Goal: Information Seeking & Learning: Learn about a topic

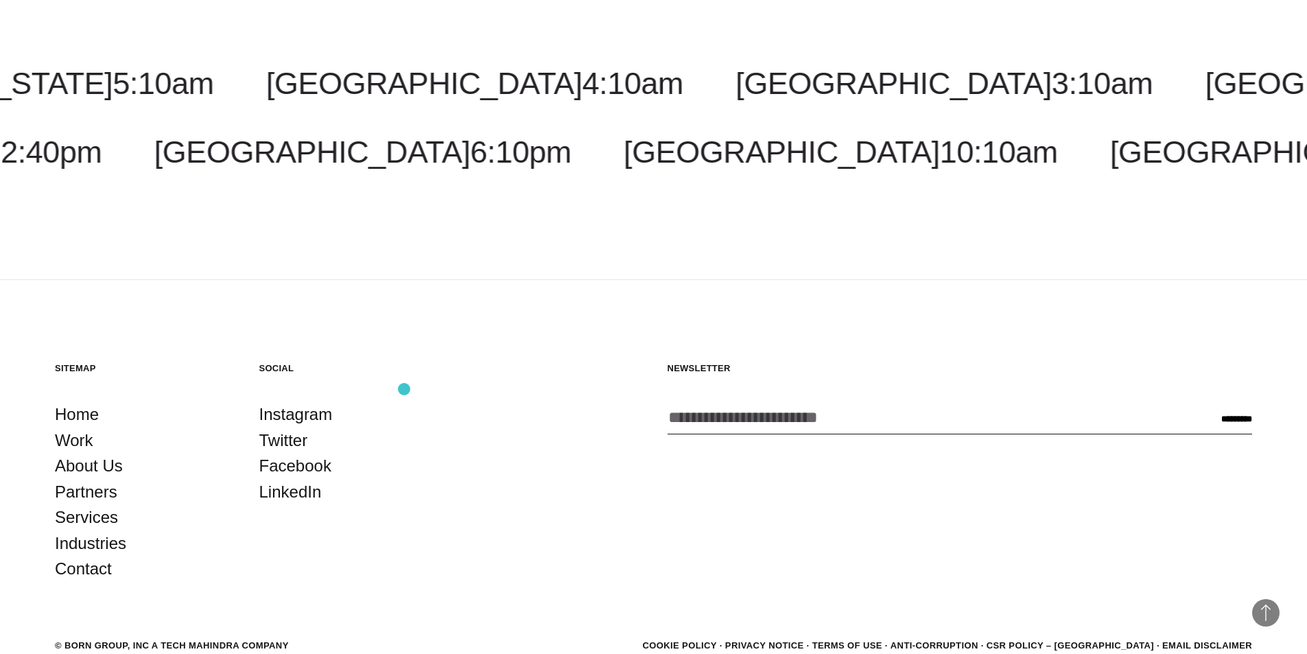
scroll to position [1954, 0]
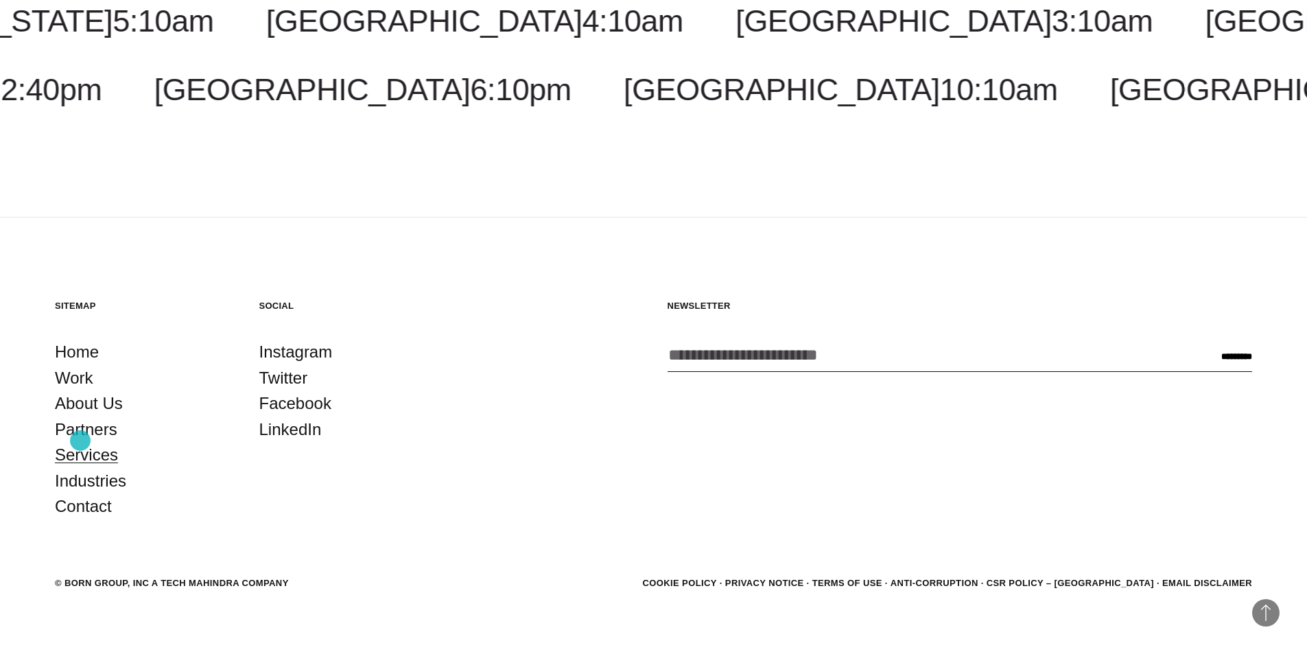
click at [80, 442] on link "Services" at bounding box center [86, 455] width 63 height 26
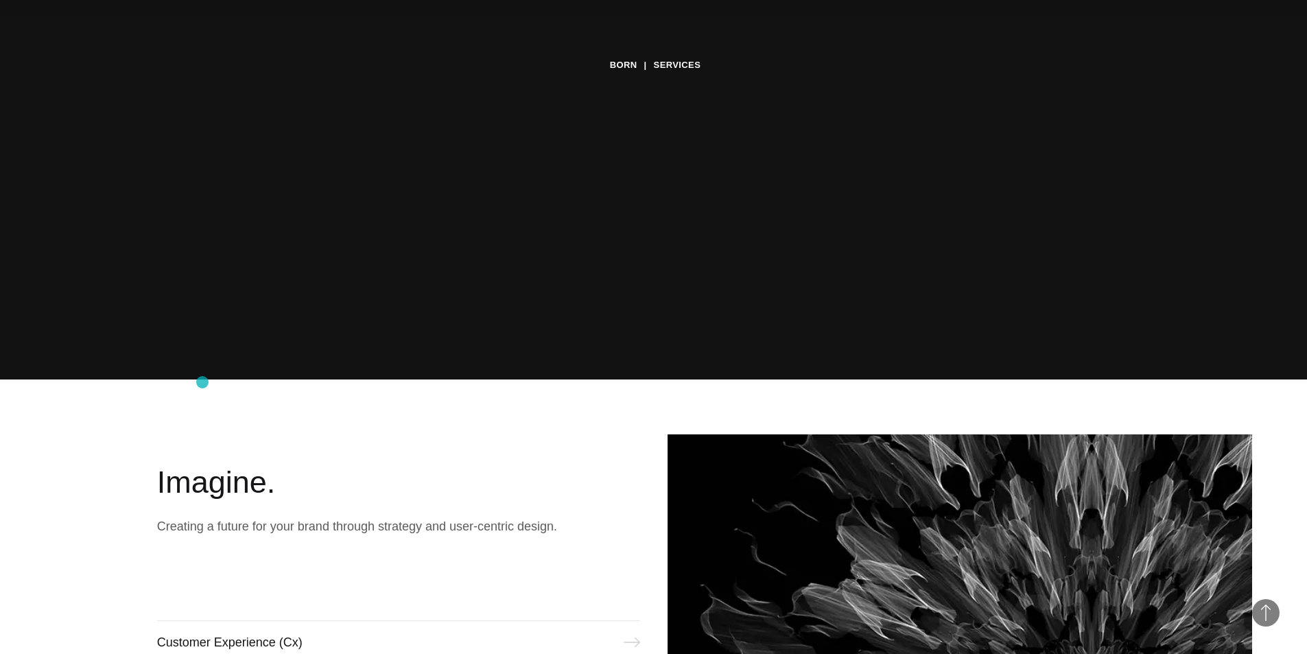
scroll to position [549, 0]
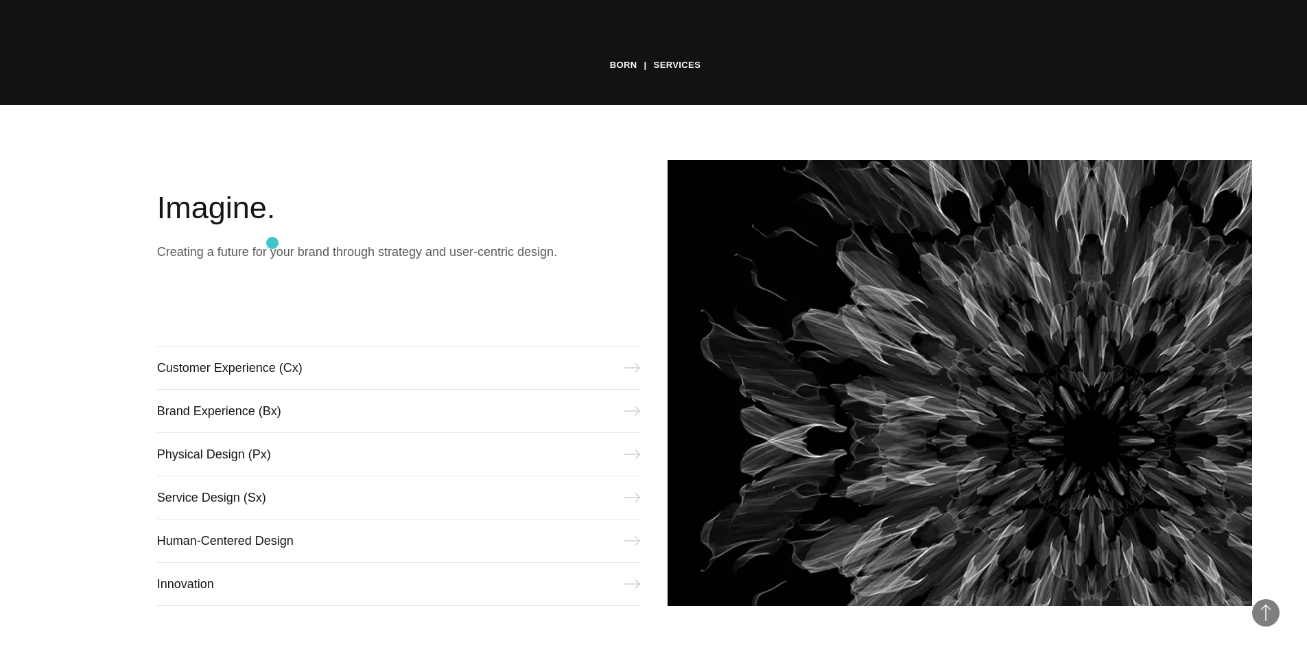
click at [272, 243] on p "Creating a future for your brand through strategy and user-centric design." at bounding box center [398, 251] width 483 height 19
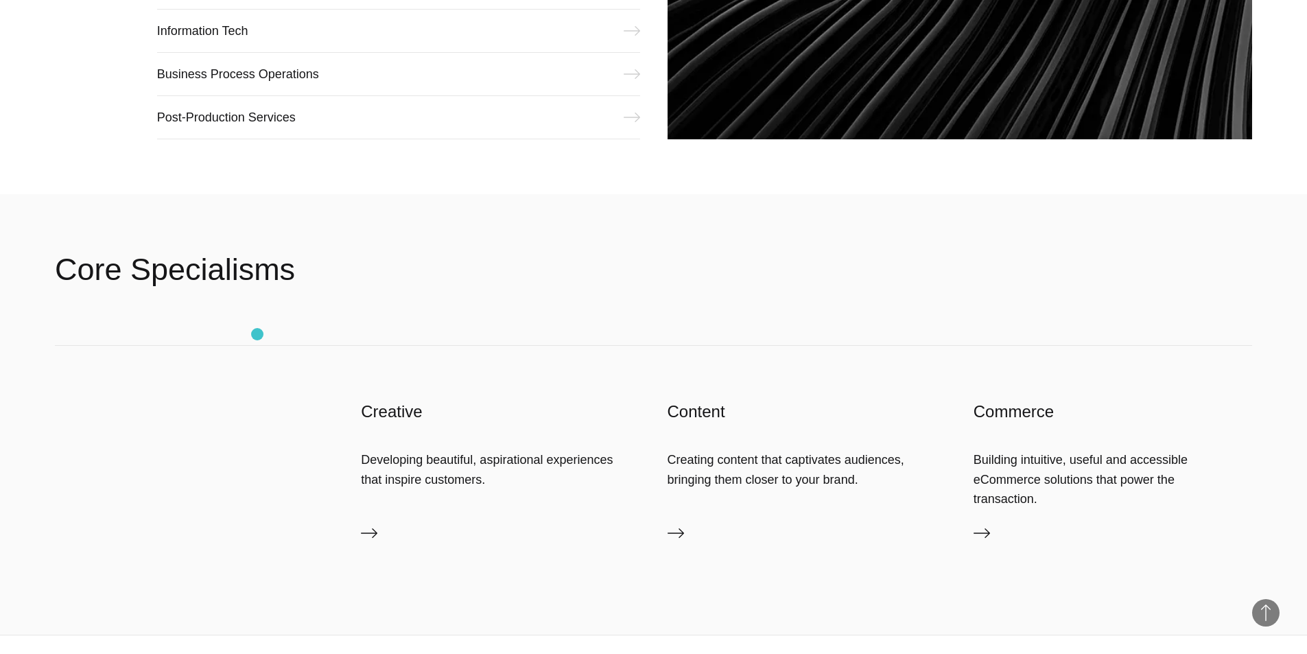
scroll to position [2333, 0]
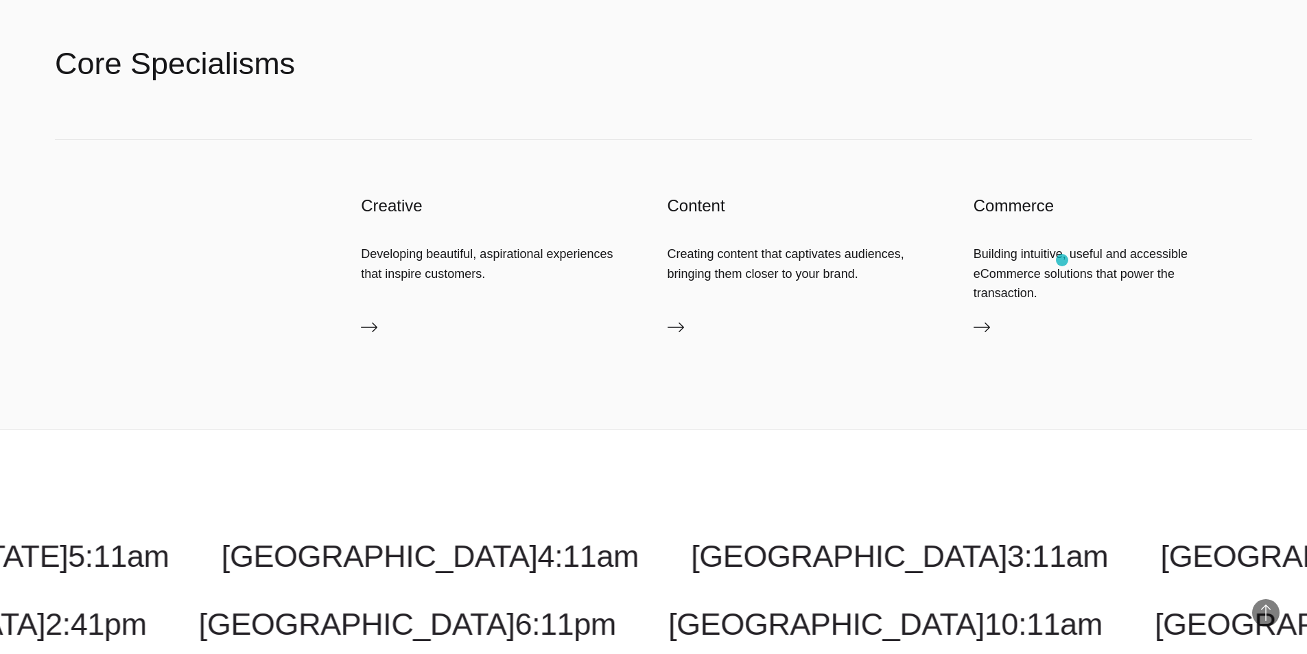
click at [1062, 260] on div "Building intuitive, useful and accessible eCommerce solutions that power the tr…" at bounding box center [1113, 273] width 279 height 58
click at [1015, 206] on h3 "Commerce" at bounding box center [1113, 206] width 279 height 22
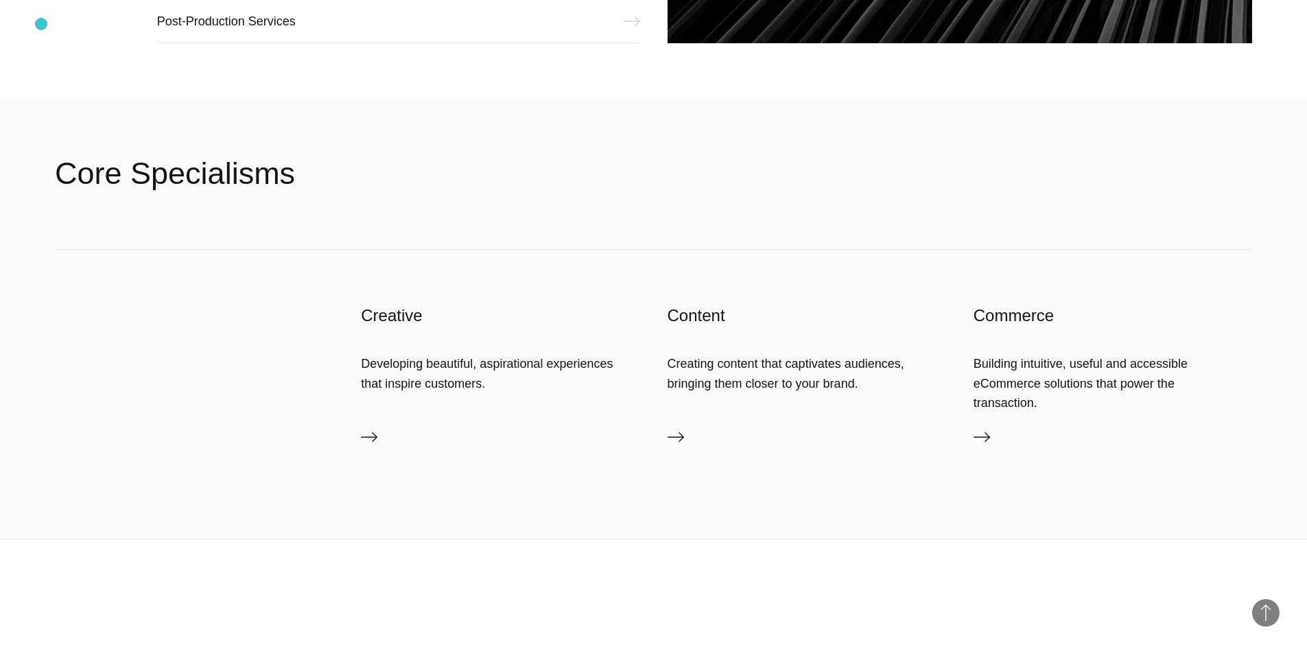
scroll to position [2127, 0]
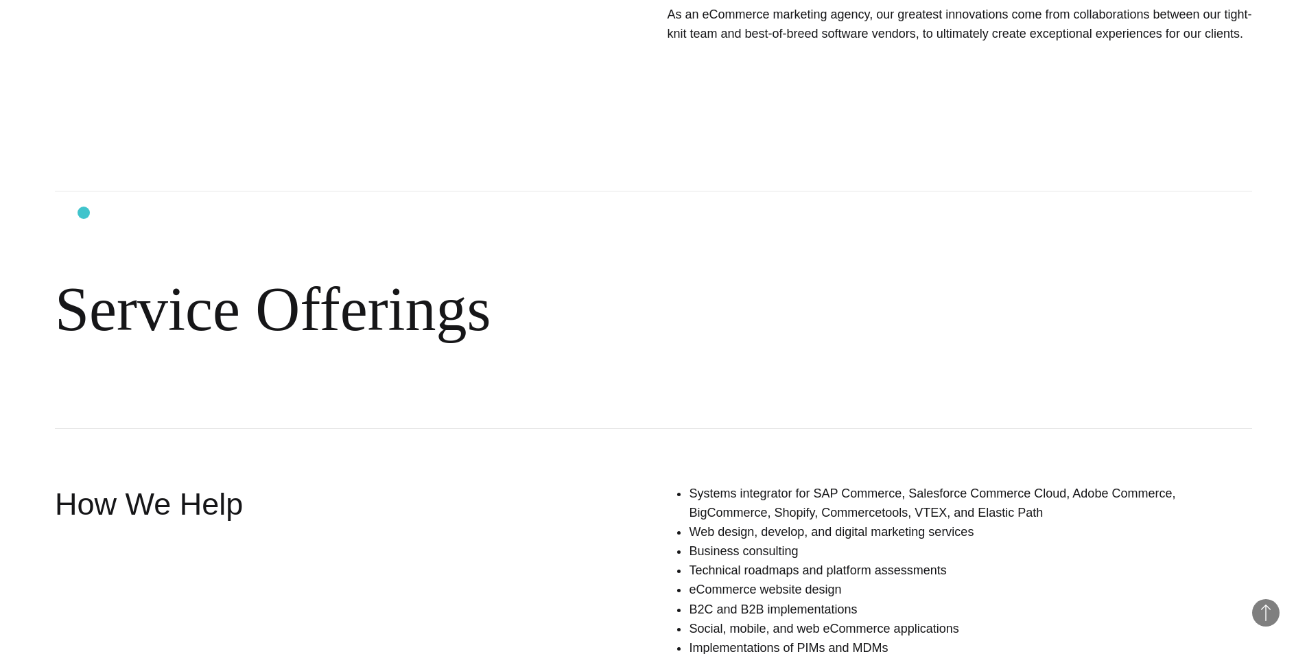
scroll to position [412, 0]
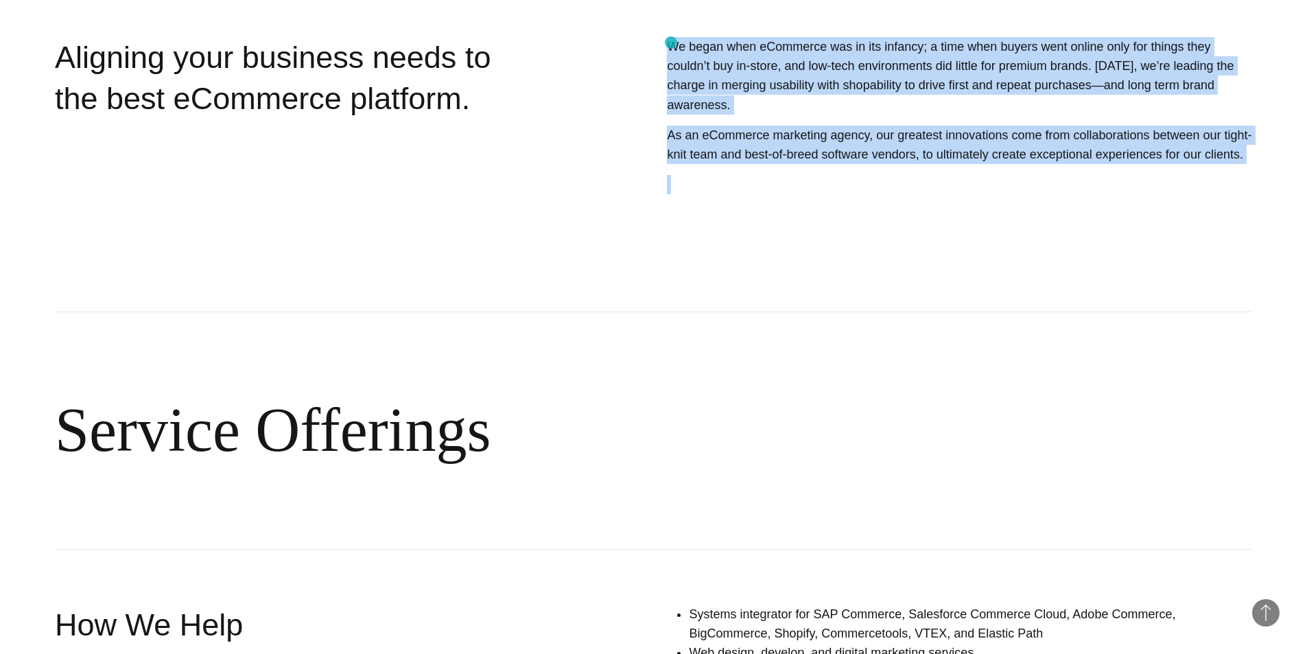
drag, startPoint x: 1119, startPoint y: 137, endPoint x: 671, endPoint y: 43, distance: 457.8
click at [671, 43] on div "We began when eCommerce was in its infancy; a time when buyers went online only…" at bounding box center [908, 136] width 687 height 199
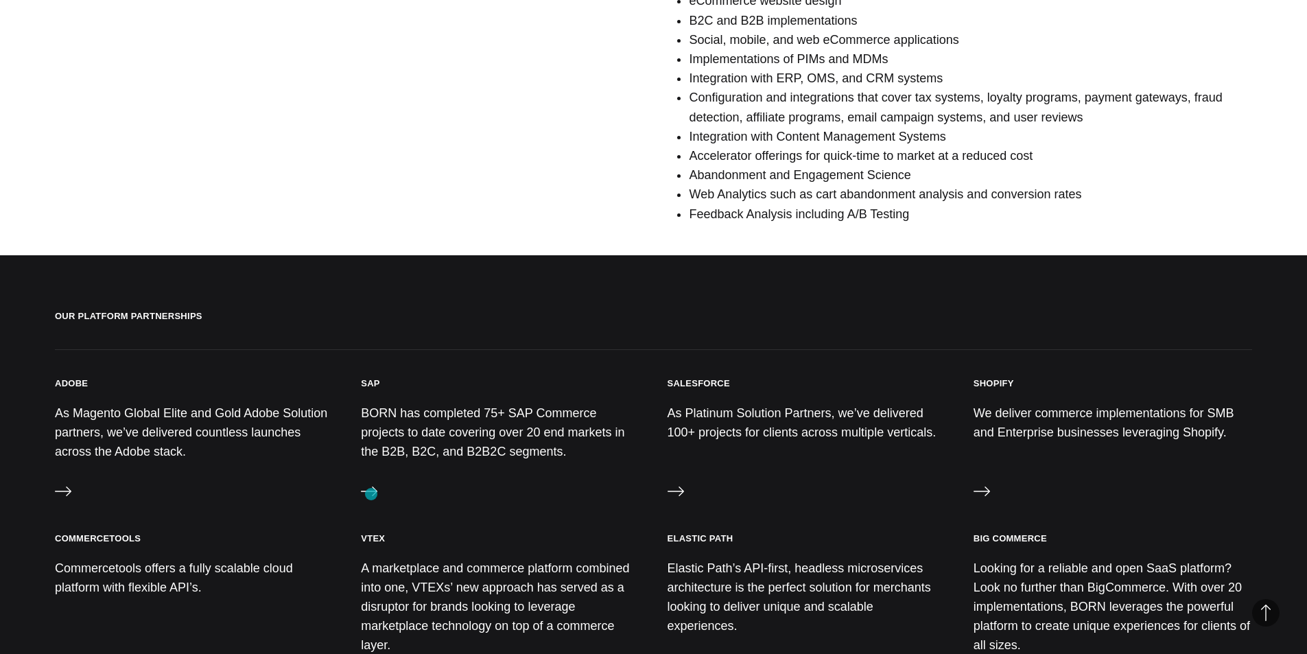
scroll to position [961, 0]
